Goal: Task Accomplishment & Management: Use online tool/utility

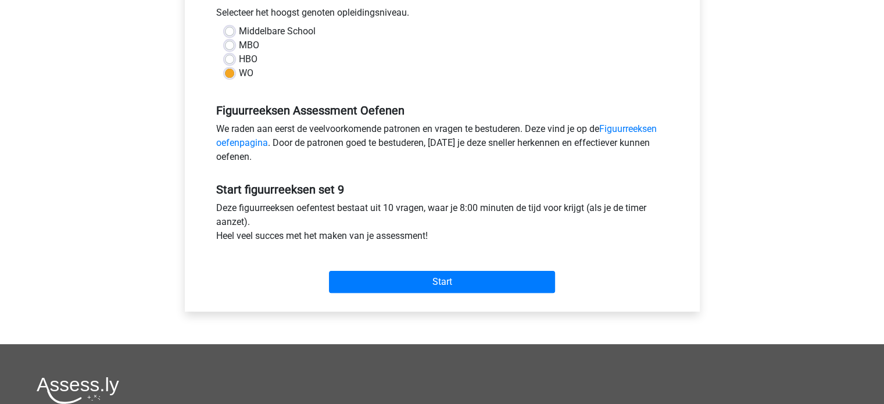
scroll to position [269, 0]
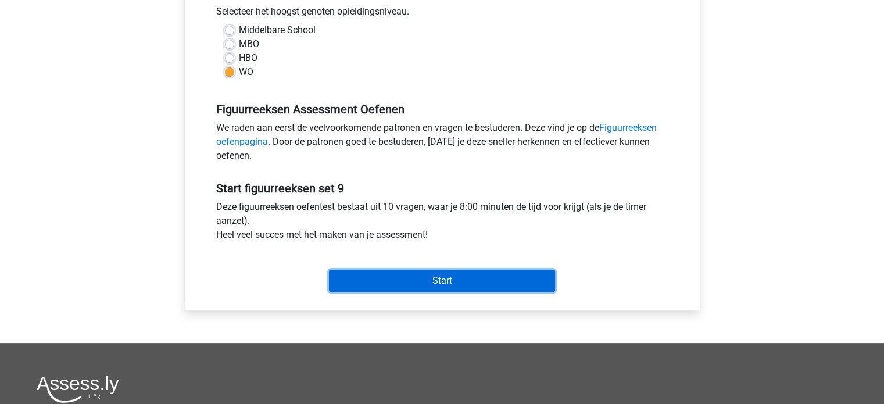
click at [454, 276] on input "Start" at bounding box center [442, 281] width 226 height 22
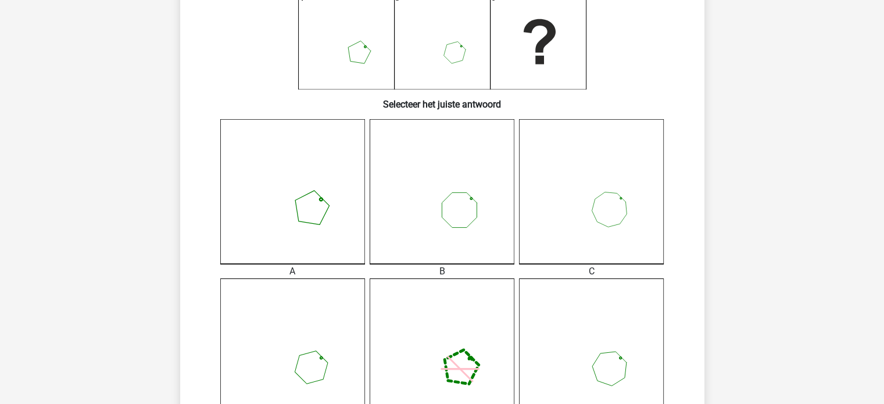
scroll to position [210, 0]
click at [412, 227] on icon at bounding box center [442, 190] width 145 height 145
click at [373, 220] on icon at bounding box center [442, 190] width 145 height 145
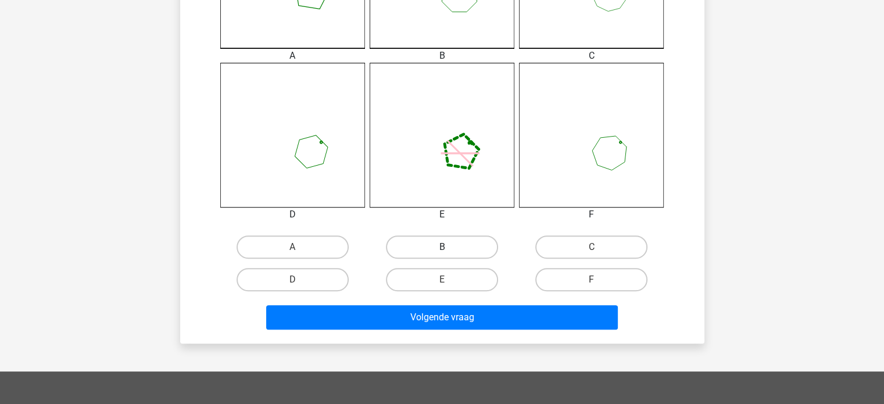
scroll to position [424, 0]
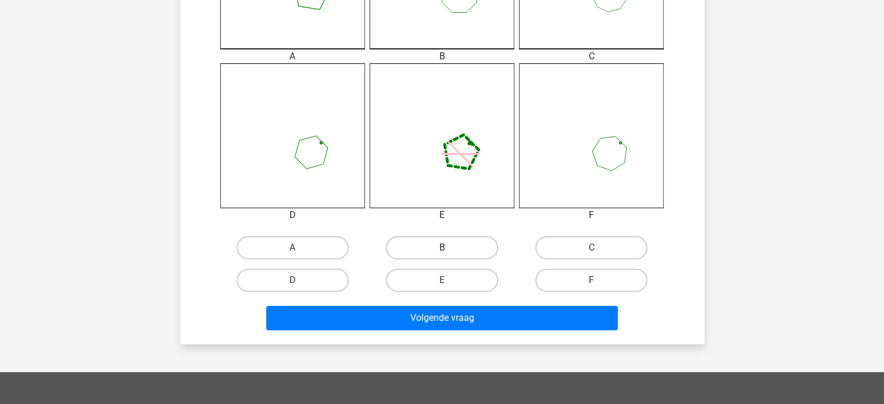
click at [444, 244] on label "B" at bounding box center [442, 247] width 112 height 23
click at [444, 248] on input "B" at bounding box center [446, 252] width 8 height 8
radio input "true"
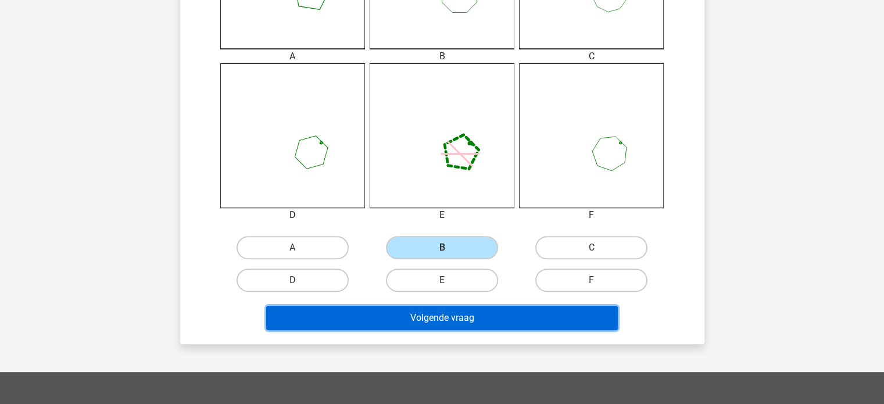
click at [472, 314] on button "Volgende vraag" at bounding box center [442, 318] width 352 height 24
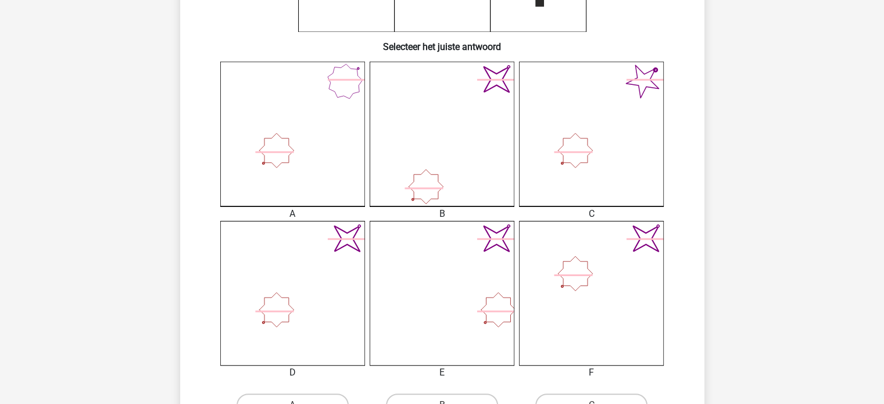
scroll to position [338, 0]
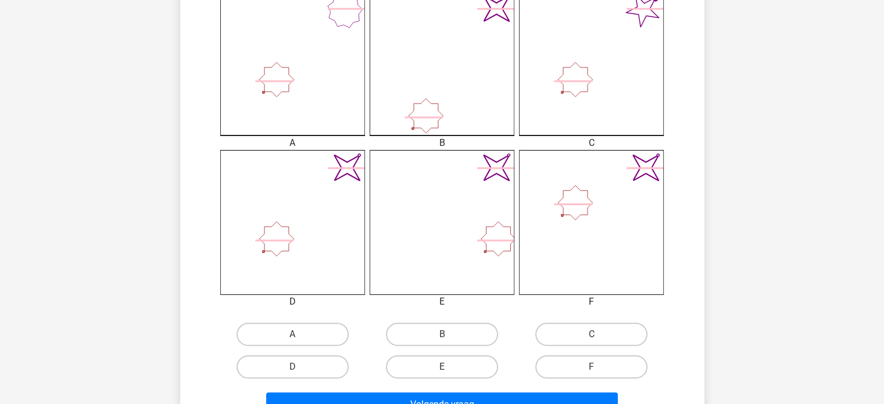
click at [298, 369] on input "D" at bounding box center [296, 371] width 8 height 8
radio input "true"
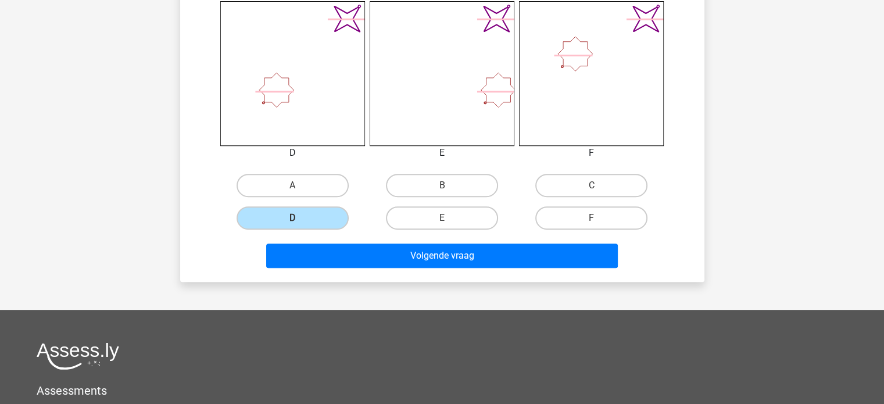
scroll to position [497, 0]
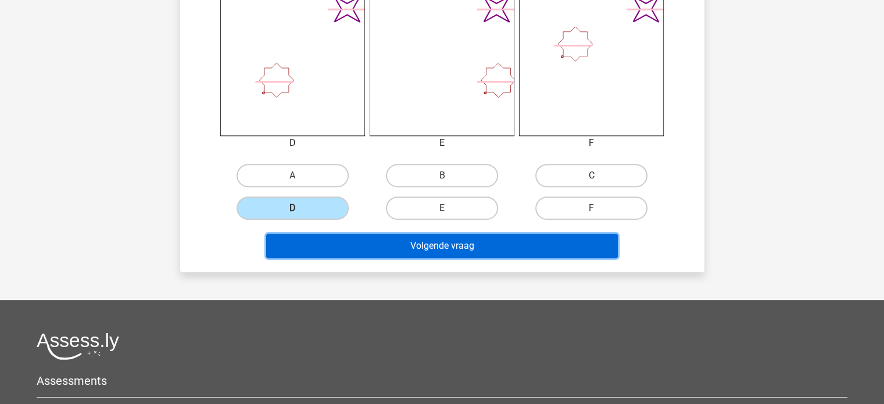
click at [456, 244] on button "Volgende vraag" at bounding box center [442, 246] width 352 height 24
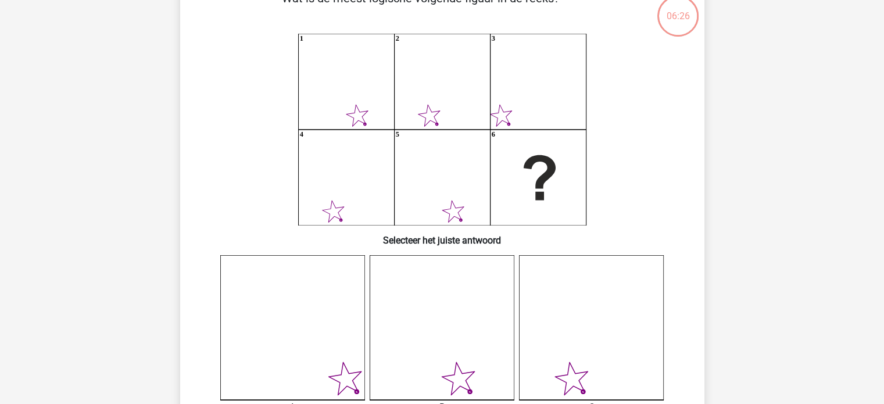
scroll to position [53, 0]
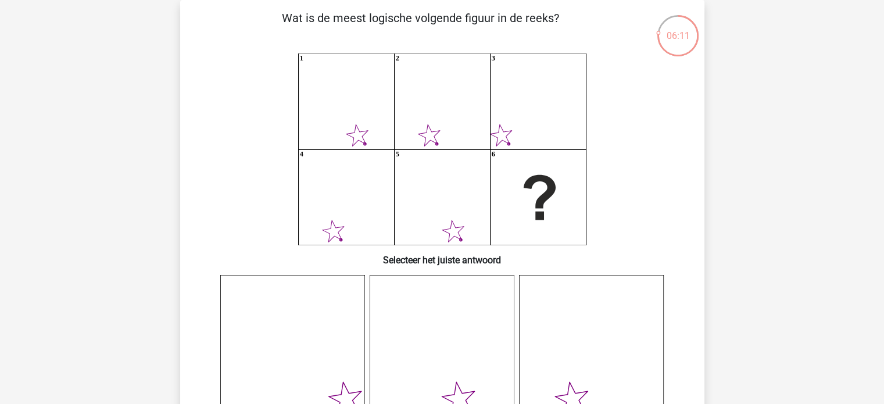
click at [456, 244] on icon "1 2 3 4 5 6" at bounding box center [442, 149] width 469 height 192
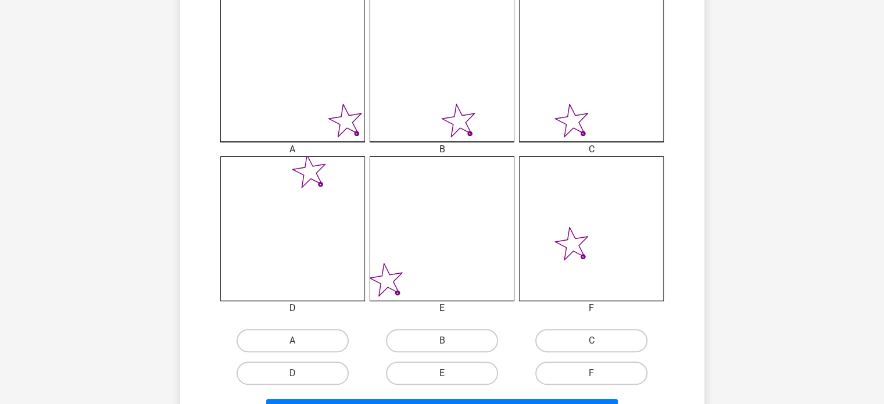
scroll to position [333, 0]
click at [285, 342] on label "A" at bounding box center [293, 339] width 112 height 23
click at [292, 342] on input "A" at bounding box center [296, 344] width 8 height 8
radio input "true"
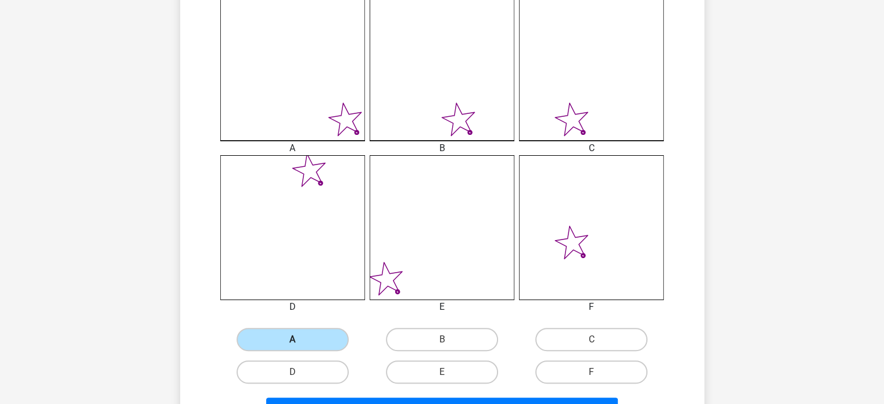
scroll to position [435, 0]
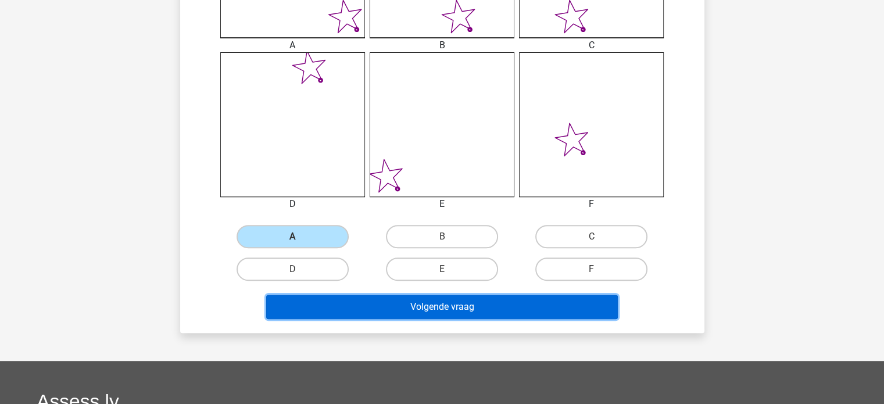
click at [469, 305] on button "Volgende vraag" at bounding box center [442, 307] width 352 height 24
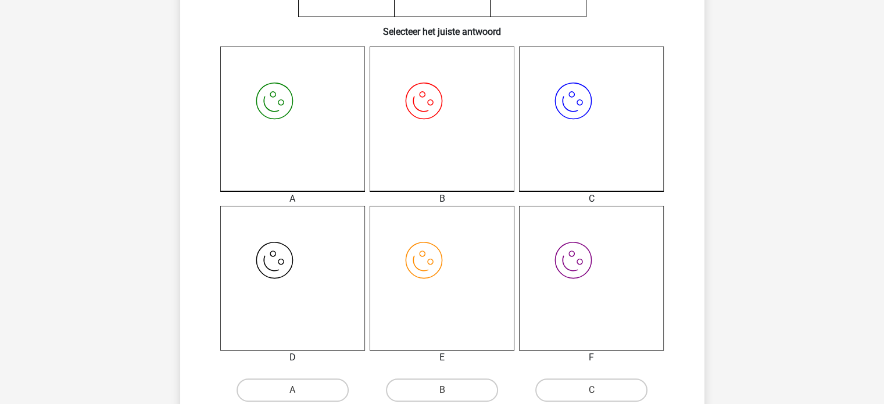
scroll to position [334, 0]
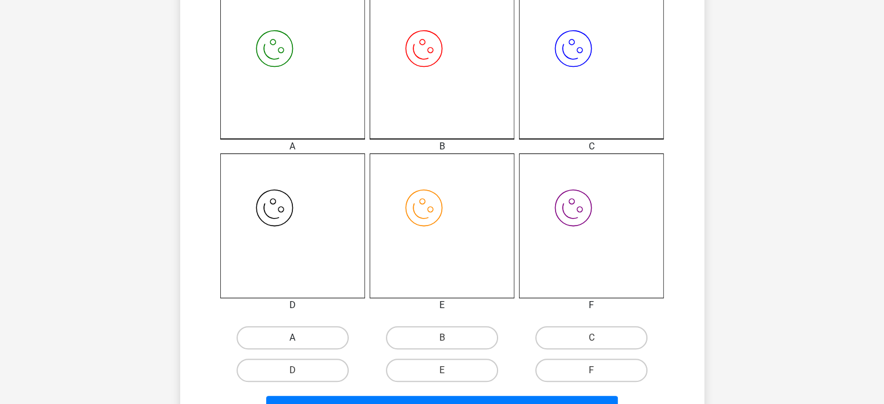
click at [282, 344] on label "A" at bounding box center [293, 337] width 112 height 23
click at [292, 344] on input "A" at bounding box center [296, 342] width 8 height 8
radio input "true"
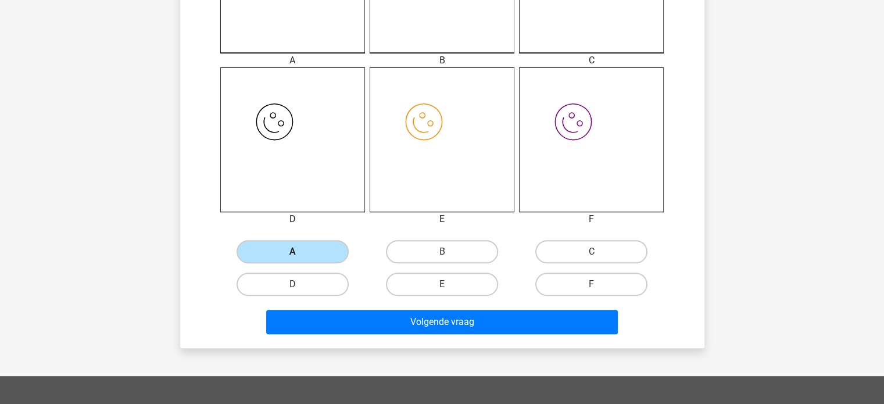
scroll to position [427, 0]
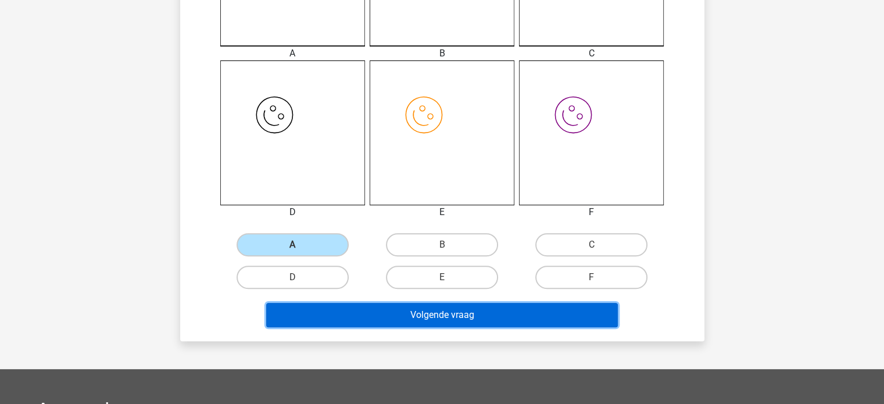
click at [436, 311] on button "Volgende vraag" at bounding box center [442, 315] width 352 height 24
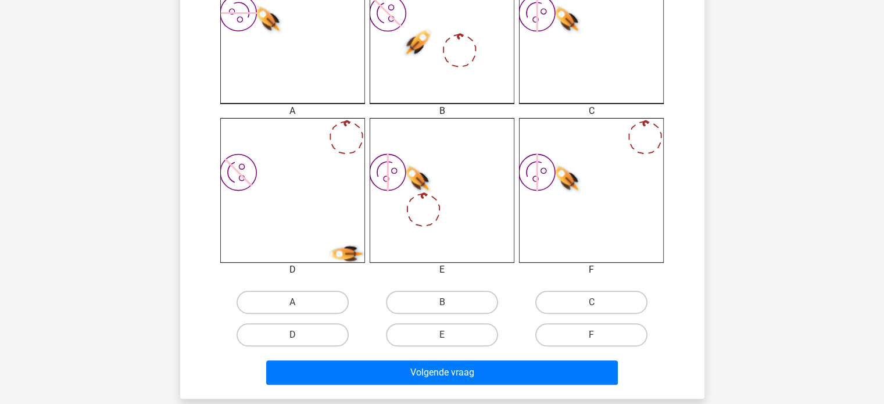
scroll to position [374, 0]
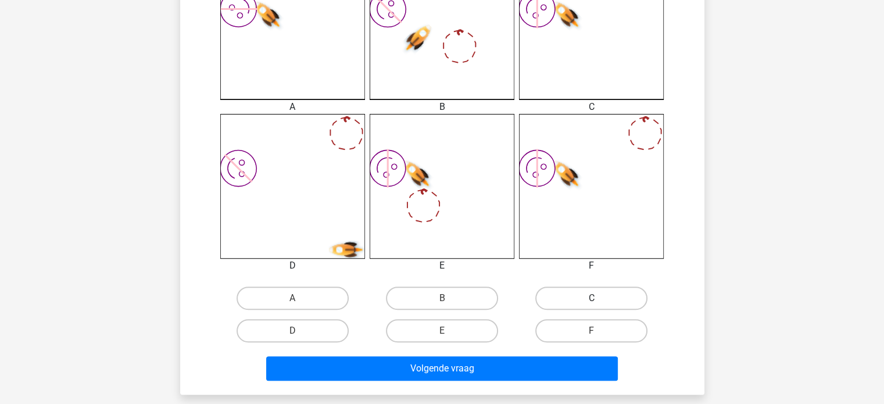
click at [583, 298] on label "C" at bounding box center [591, 298] width 112 height 23
click at [592, 298] on input "C" at bounding box center [596, 302] width 8 height 8
radio input "true"
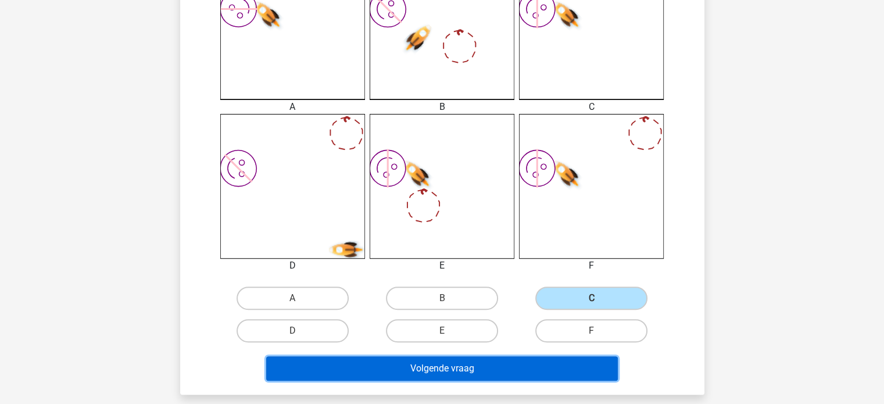
click at [464, 366] on button "Volgende vraag" at bounding box center [442, 368] width 352 height 24
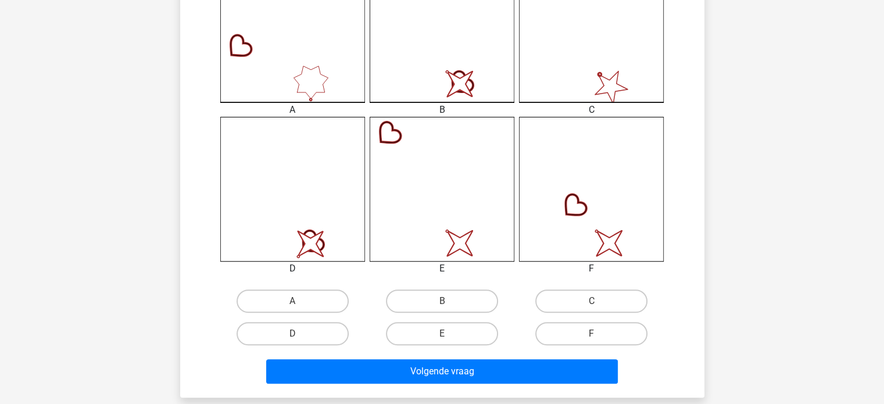
scroll to position [372, 0]
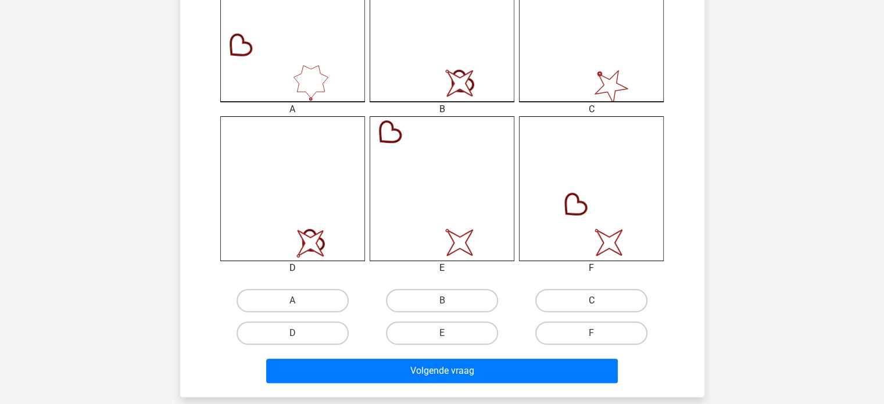
click at [582, 306] on label "C" at bounding box center [591, 300] width 112 height 23
click at [592, 306] on input "C" at bounding box center [596, 305] width 8 height 8
radio input "true"
click at [582, 306] on label "C" at bounding box center [591, 300] width 112 height 23
click at [592, 306] on input "C" at bounding box center [596, 305] width 8 height 8
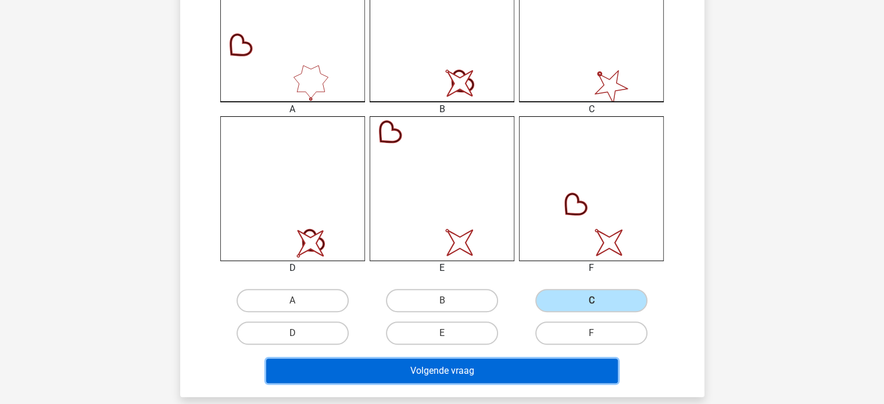
click at [485, 366] on button "Volgende vraag" at bounding box center [442, 371] width 352 height 24
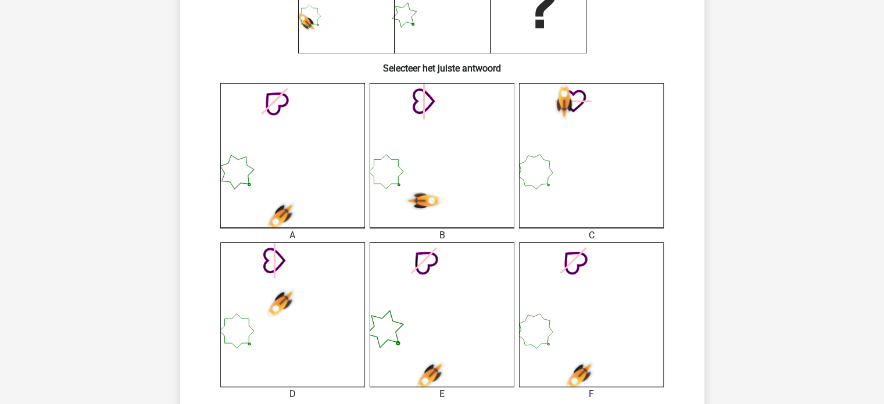
scroll to position [374, 0]
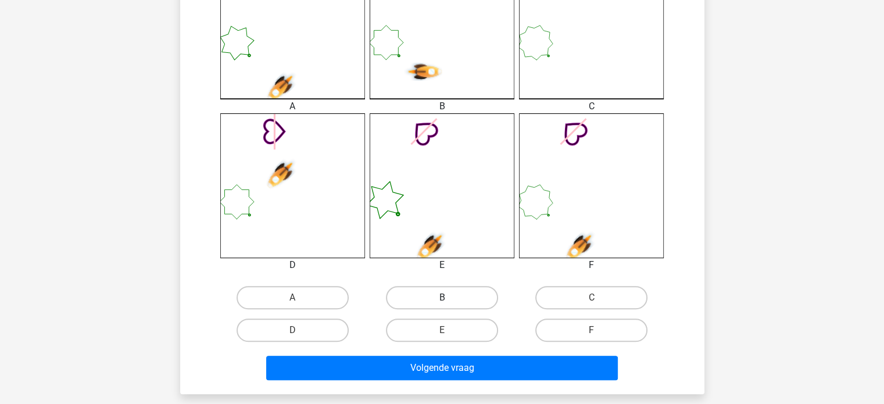
click at [428, 298] on label "B" at bounding box center [442, 297] width 112 height 23
click at [442, 298] on input "B" at bounding box center [446, 302] width 8 height 8
radio input "true"
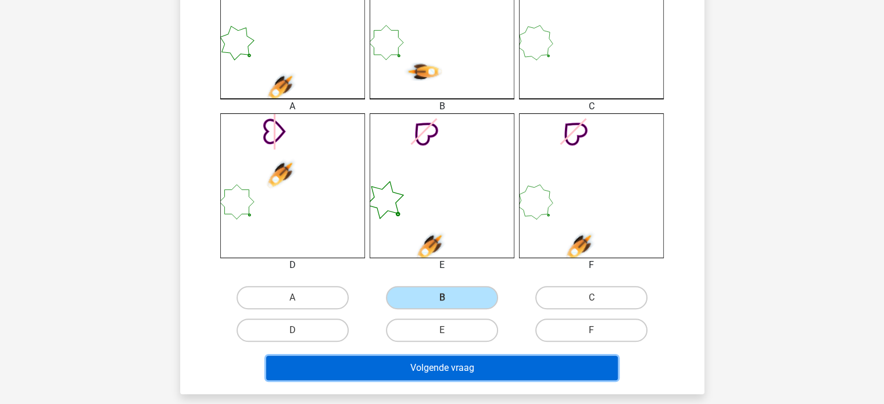
click at [435, 365] on button "Volgende vraag" at bounding box center [442, 368] width 352 height 24
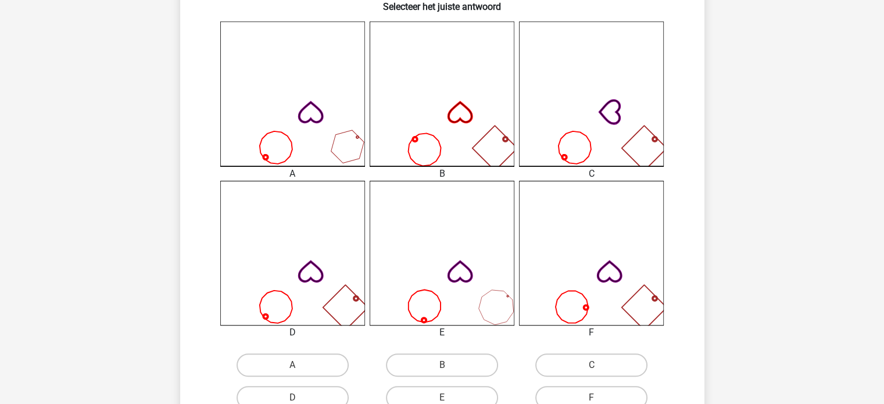
scroll to position [310, 0]
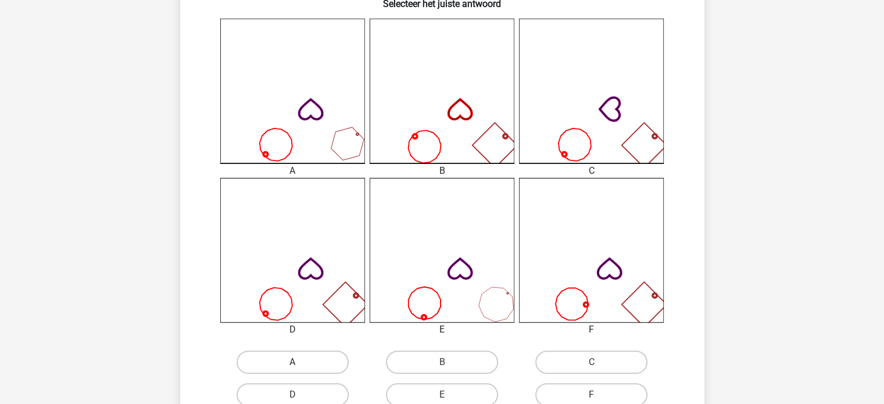
click at [259, 358] on label "A" at bounding box center [293, 362] width 112 height 23
click at [292, 362] on input "A" at bounding box center [296, 366] width 8 height 8
radio input "true"
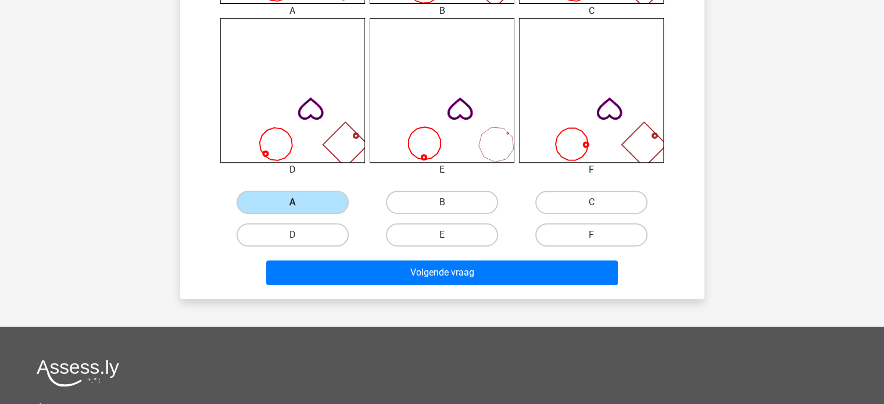
scroll to position [470, 0]
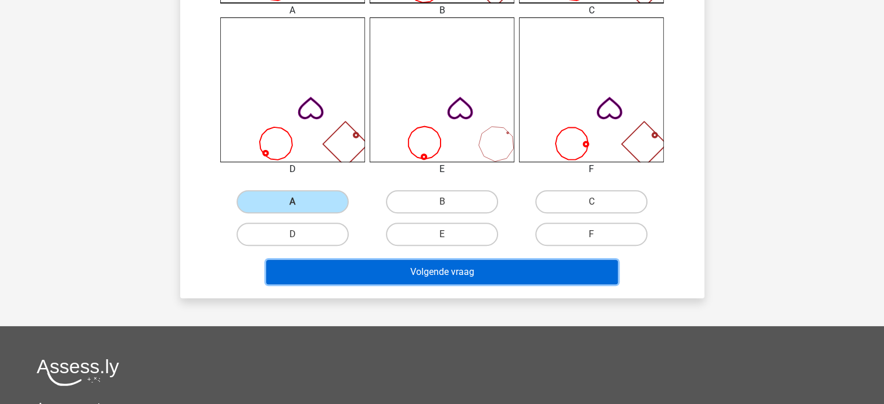
click at [423, 270] on button "Volgende vraag" at bounding box center [442, 272] width 352 height 24
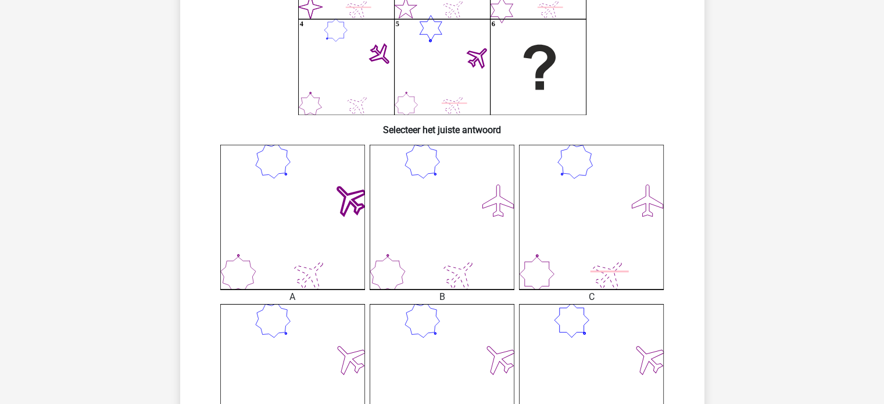
scroll to position [278, 0]
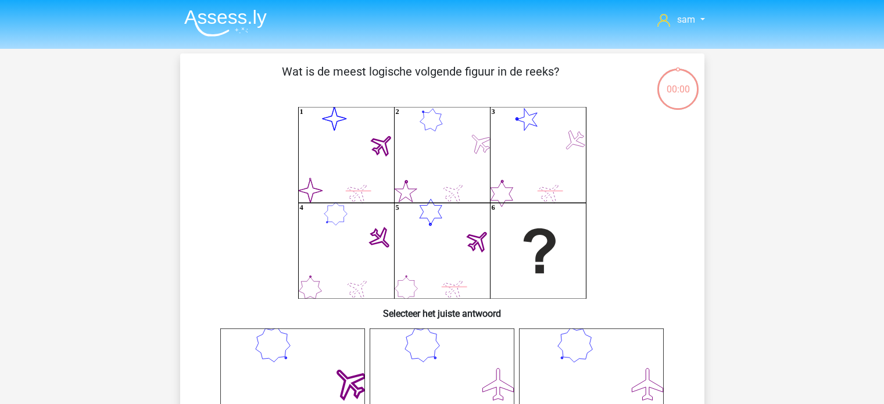
scroll to position [316, 0]
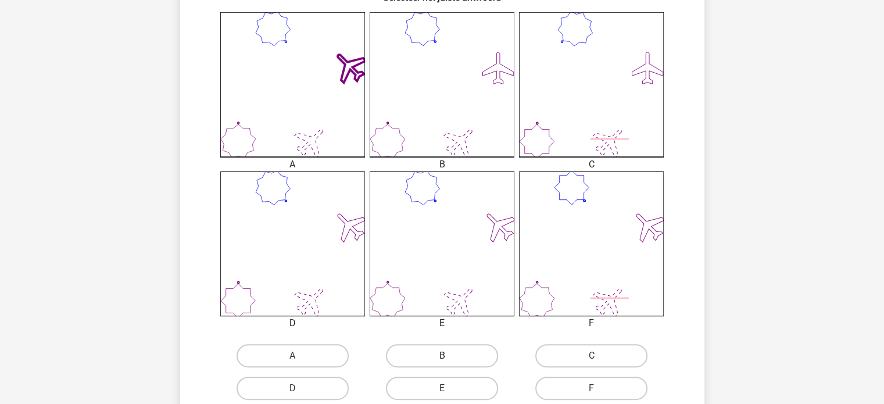
click at [434, 365] on label "B" at bounding box center [442, 355] width 112 height 23
click at [442, 363] on input "B" at bounding box center [446, 360] width 8 height 8
radio input "true"
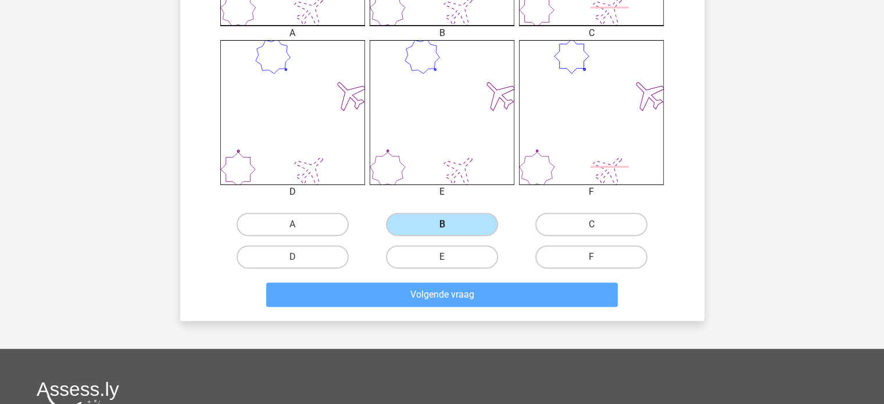
scroll to position [448, 0]
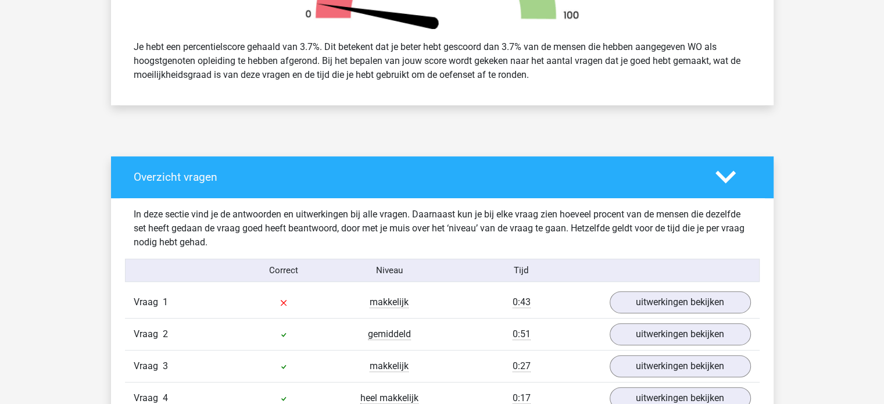
scroll to position [484, 0]
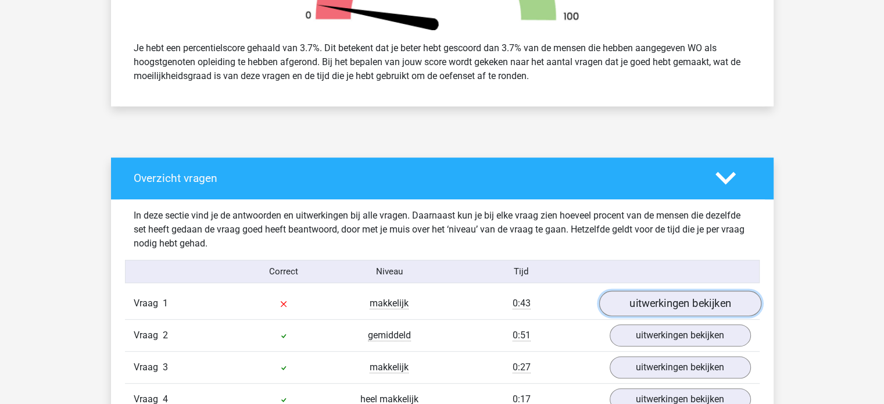
click at [662, 298] on link "uitwerkingen bekijken" at bounding box center [680, 304] width 162 height 26
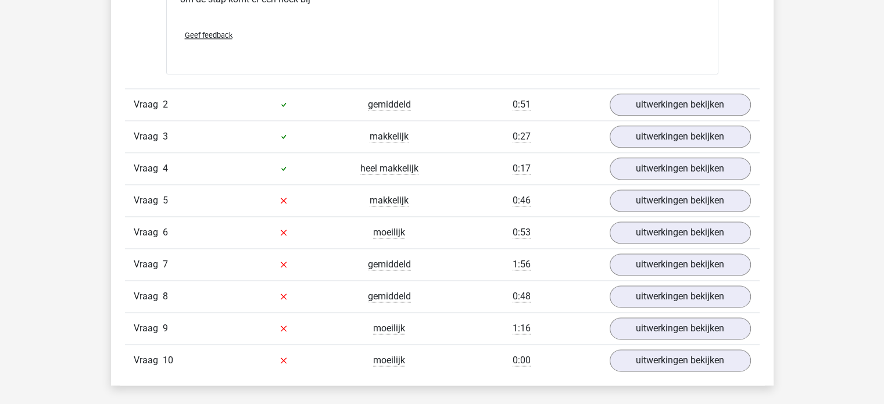
scroll to position [1542, 0]
